Goal: Task Accomplishment & Management: Manage account settings

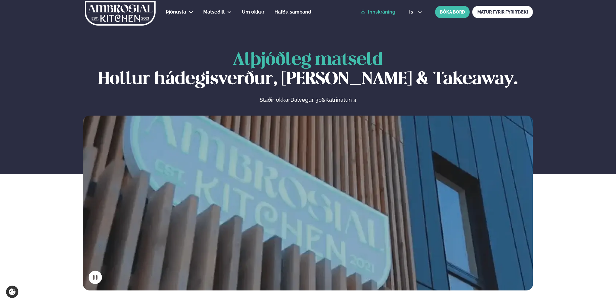
click at [382, 11] on link "Innskráning" at bounding box center [378, 11] width 35 height 5
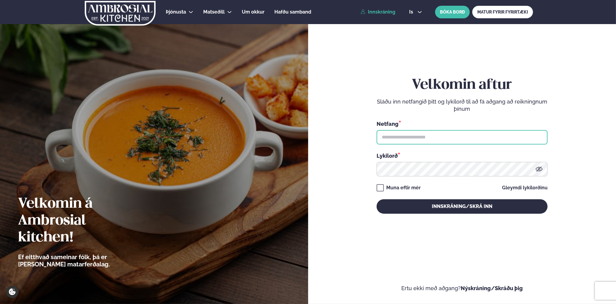
type input "**********"
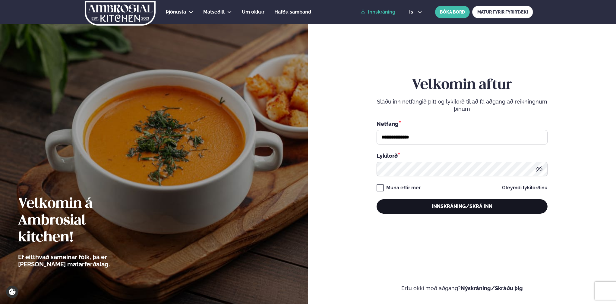
click at [459, 207] on button "Innskráning/Skrá inn" at bounding box center [462, 207] width 171 height 14
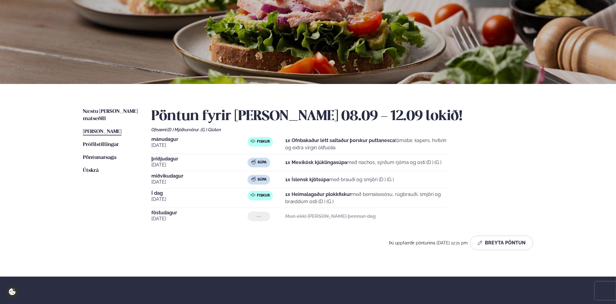
scroll to position [60, 0]
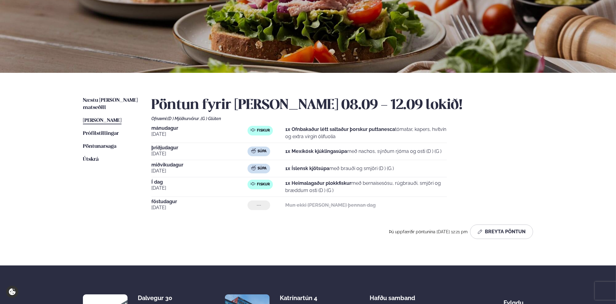
click at [208, 206] on span "[DATE]" at bounding box center [199, 207] width 96 height 7
click at [501, 232] on button "Breyta Pöntun" at bounding box center [501, 232] width 63 height 14
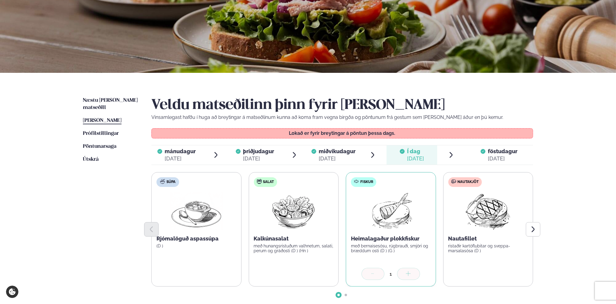
click at [491, 152] on span "föstudagur" at bounding box center [503, 151] width 30 height 6
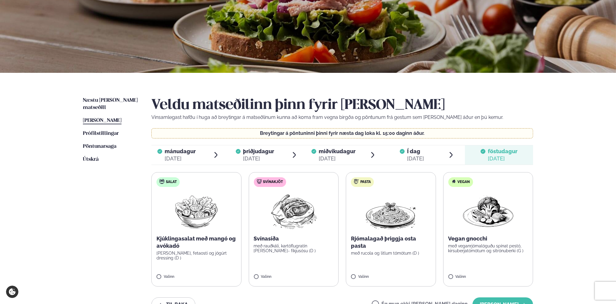
scroll to position [90, 0]
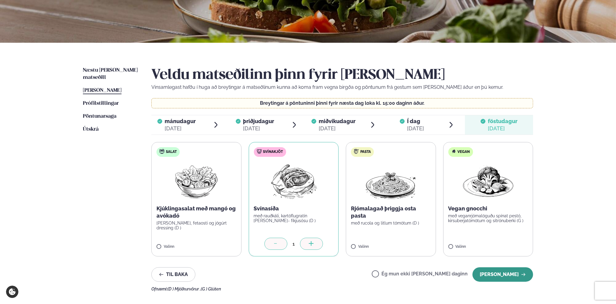
click at [500, 276] on button "[PERSON_NAME]" at bounding box center [502, 275] width 61 height 14
